Goal: Obtain resource: Download file/media

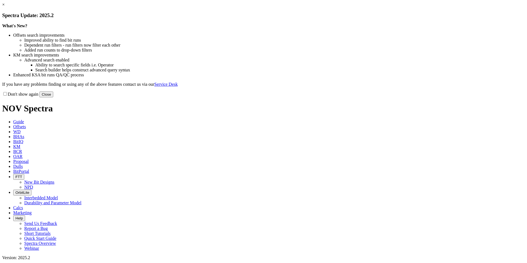
click at [53, 97] on button "Close" at bounding box center [46, 95] width 14 height 6
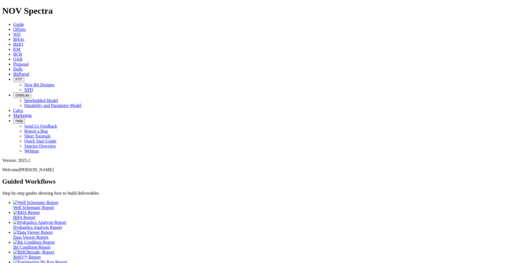
click at [32, 113] on span "Marketing" at bounding box center [22, 115] width 18 height 5
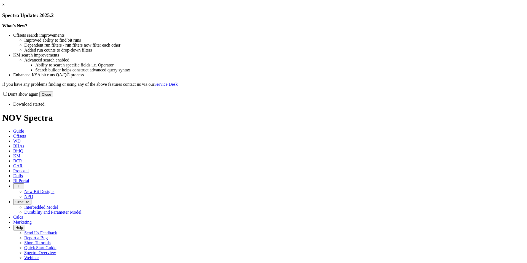
click at [5, 7] on link "×" at bounding box center [3, 4] width 2 height 5
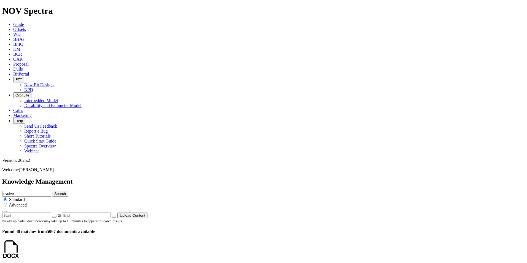
click at [20, 252] on link at bounding box center [20, 254] width 0 height 5
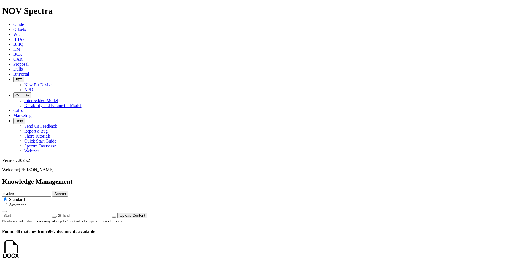
click at [32, 113] on span "Marketing" at bounding box center [22, 115] width 18 height 5
